Goal: Navigation & Orientation: Find specific page/section

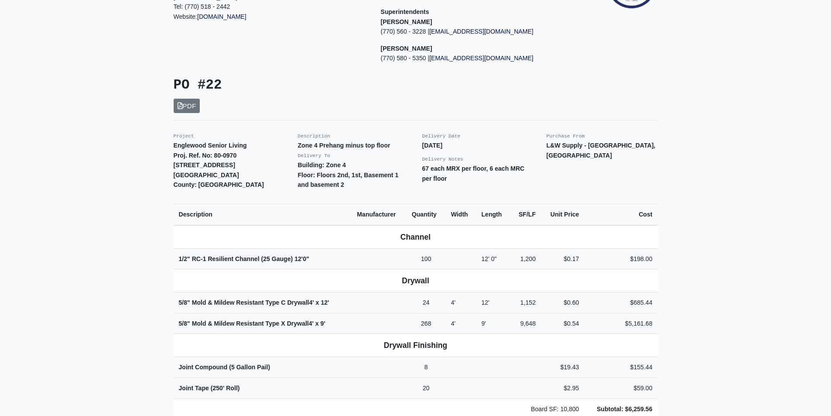
scroll to position [131, 0]
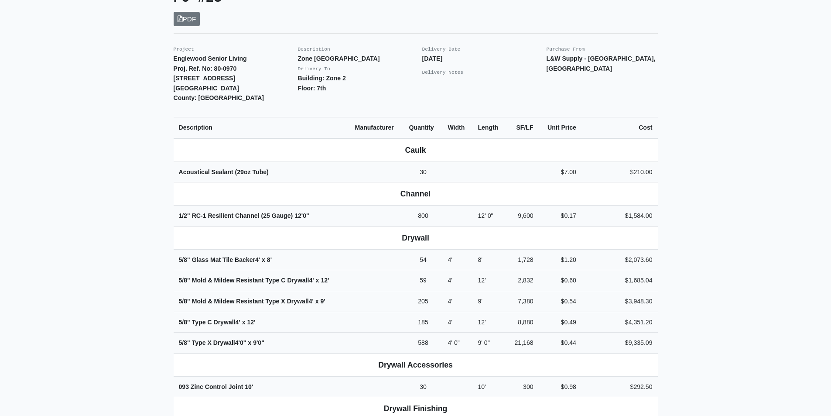
scroll to position [218, 0]
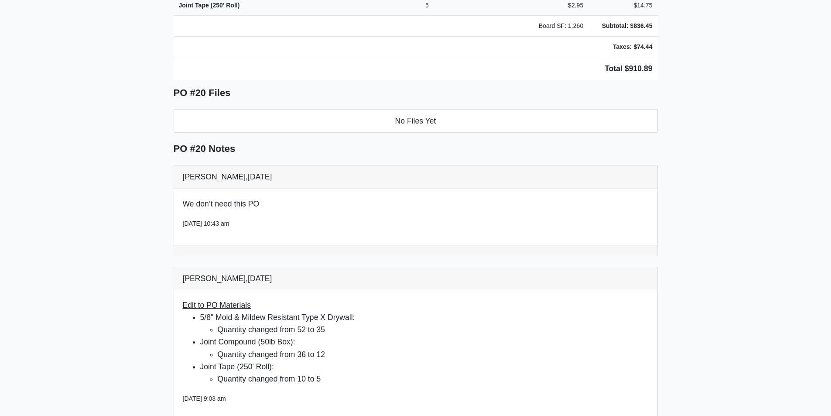
scroll to position [436, 0]
